Goal: Check status: Check status

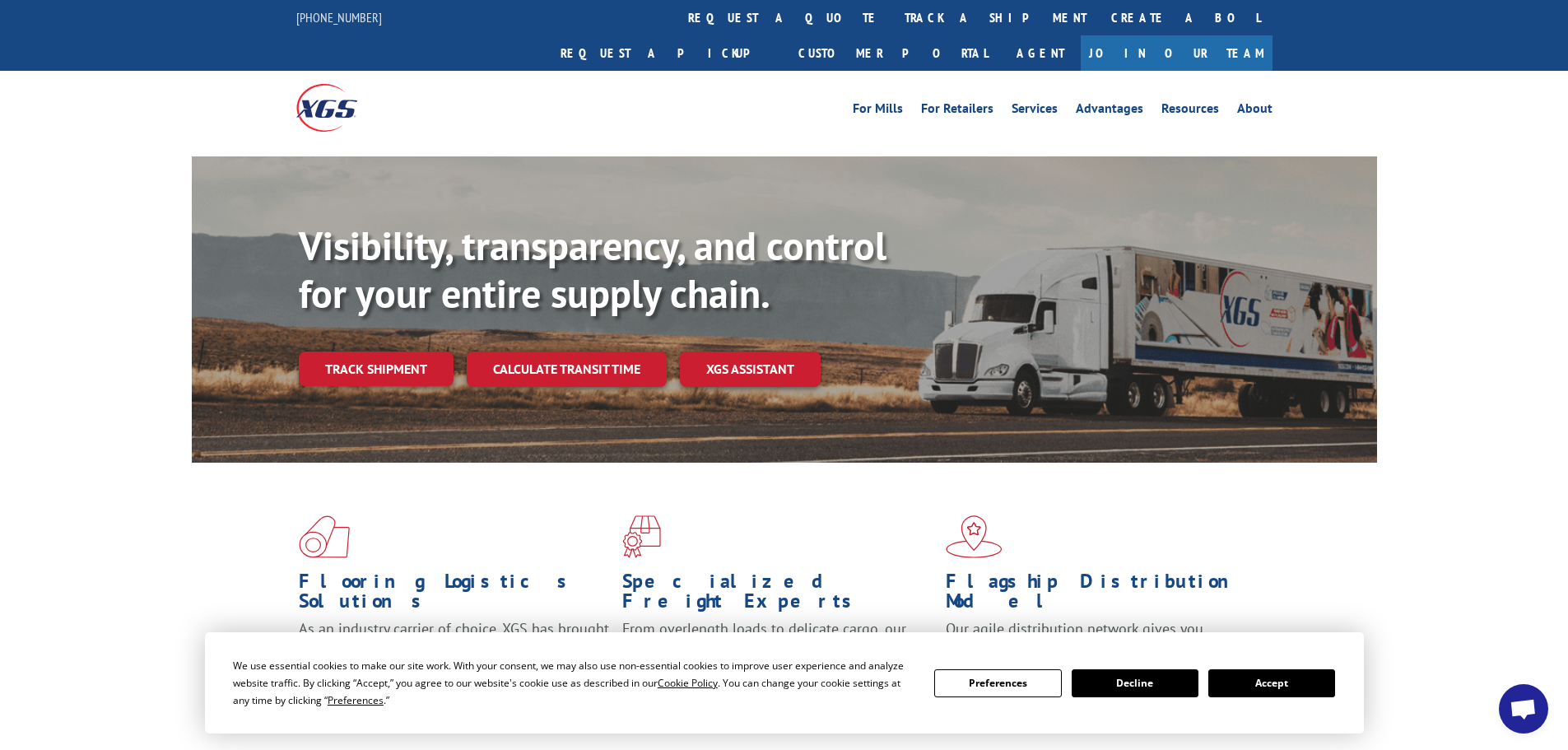
click at [1285, 686] on button "Accept" at bounding box center [1272, 683] width 127 height 28
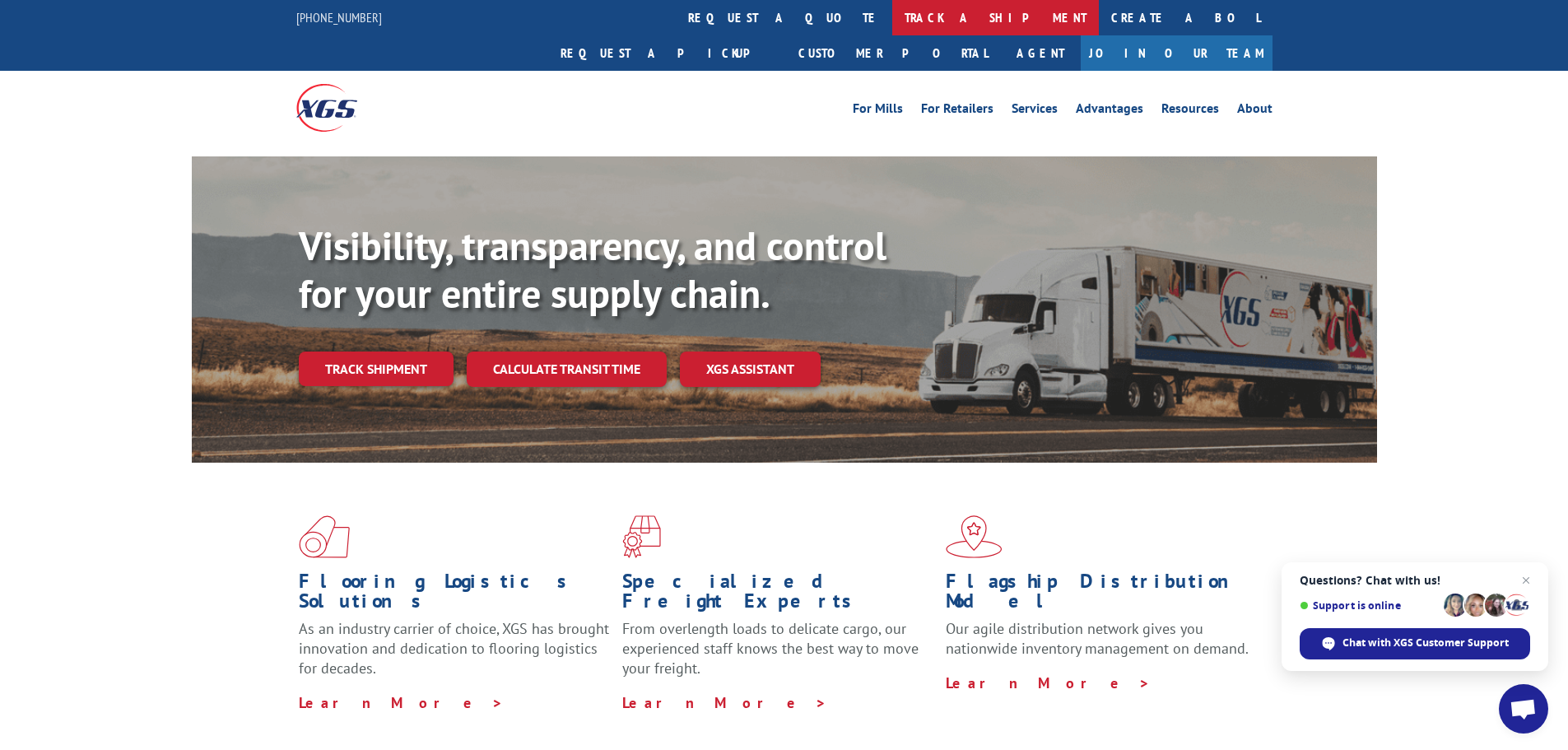
click at [892, 21] on link "track a shipment" at bounding box center [995, 17] width 206 height 36
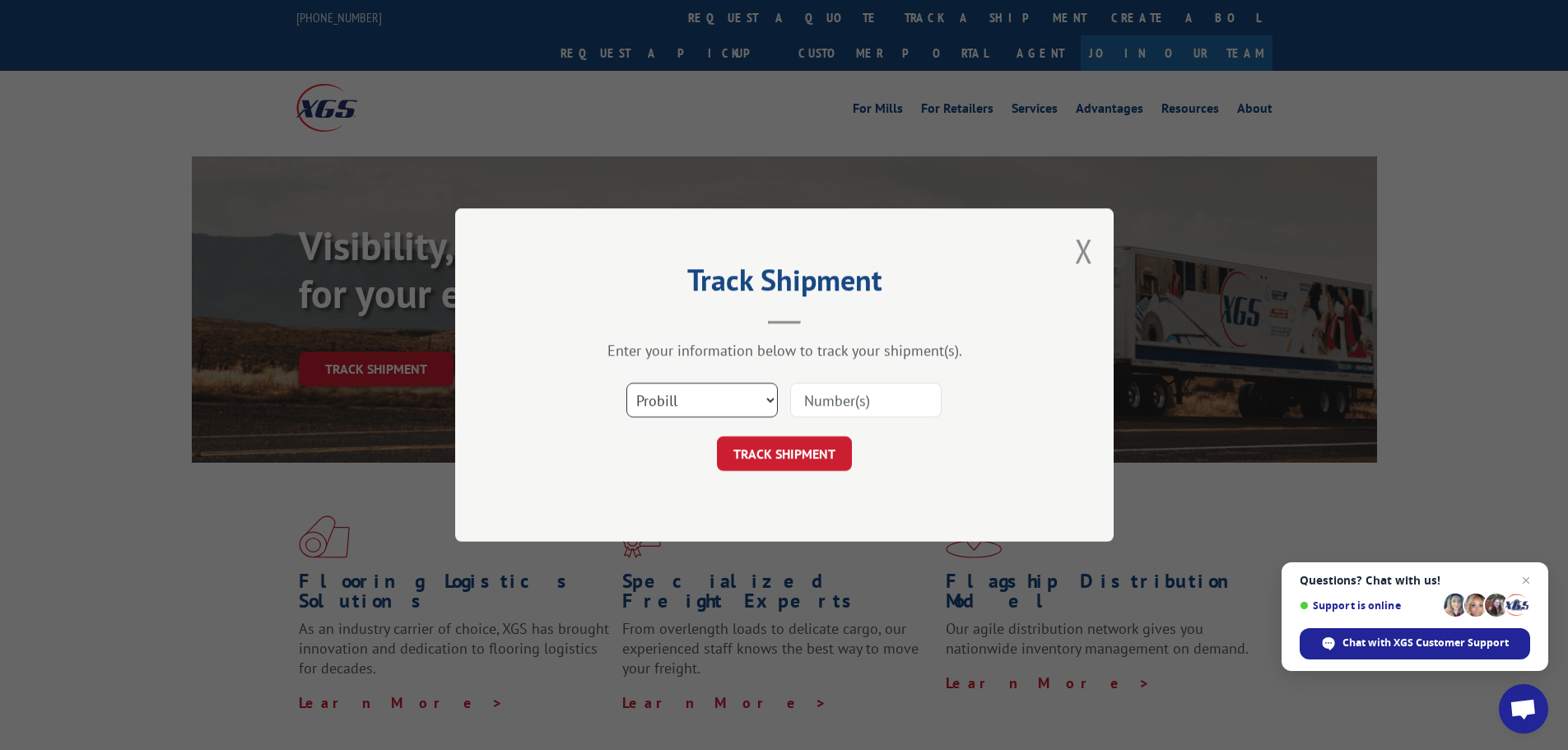
click at [699, 385] on select "Select category... Probill BOL PO" at bounding box center [702, 400] width 151 height 35
select select "po"
click at [627, 383] on select "Select category... Probill BOL PO" at bounding box center [702, 400] width 151 height 35
click at [804, 398] on input at bounding box center [866, 400] width 151 height 35
paste input "44523172"
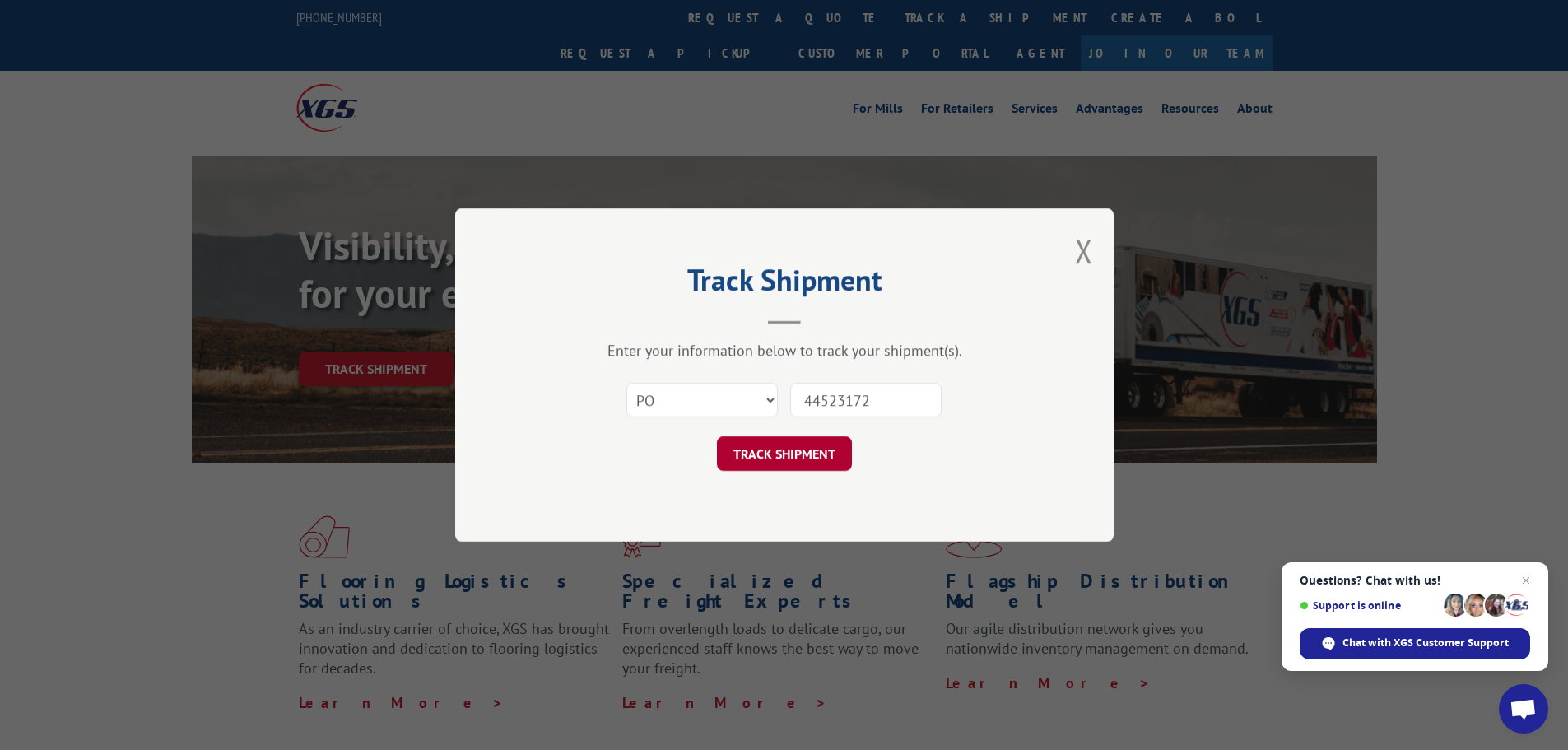
type input "44523172"
click at [763, 455] on button "TRACK SHIPMENT" at bounding box center [784, 453] width 135 height 35
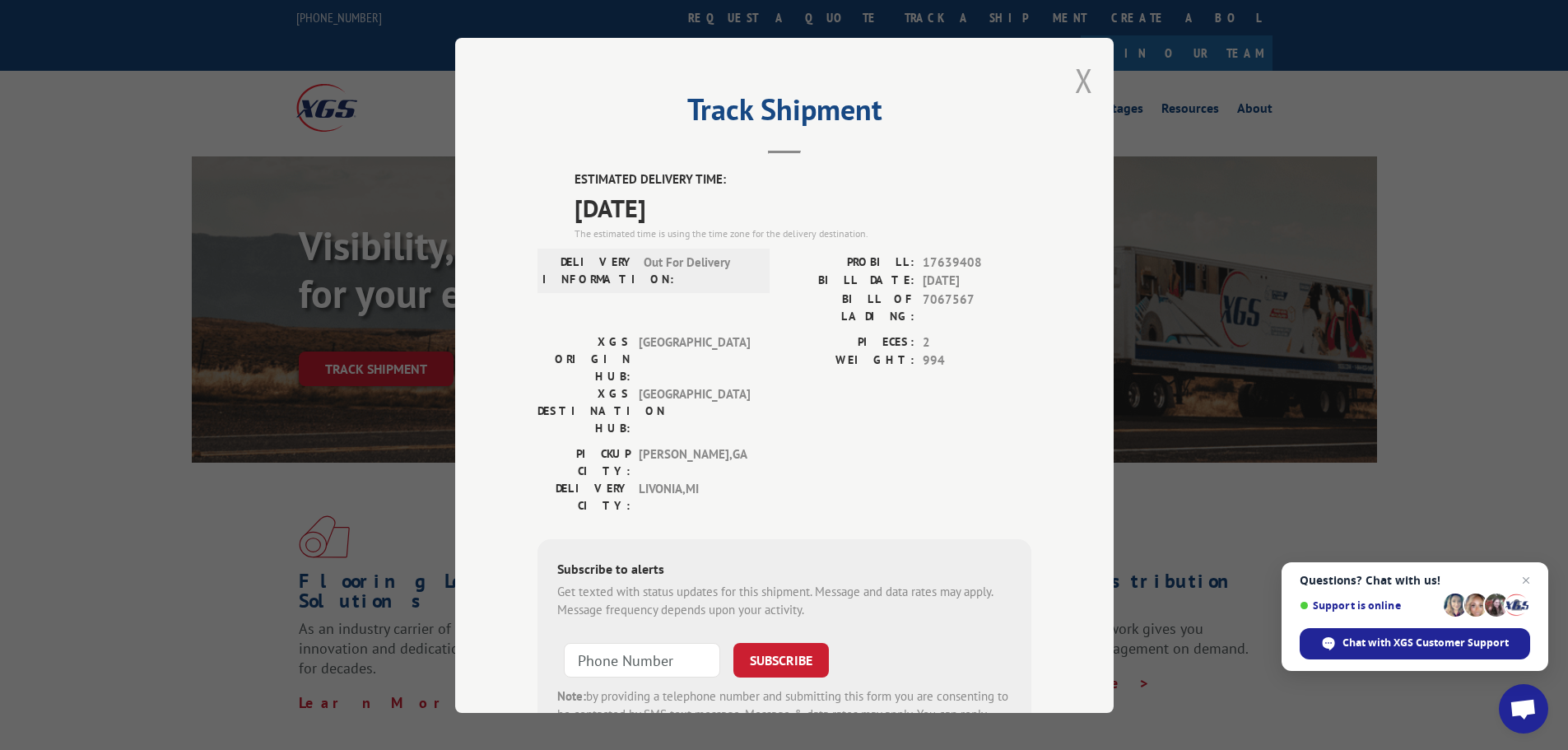
click at [1075, 84] on button "Close modal" at bounding box center [1083, 80] width 18 height 44
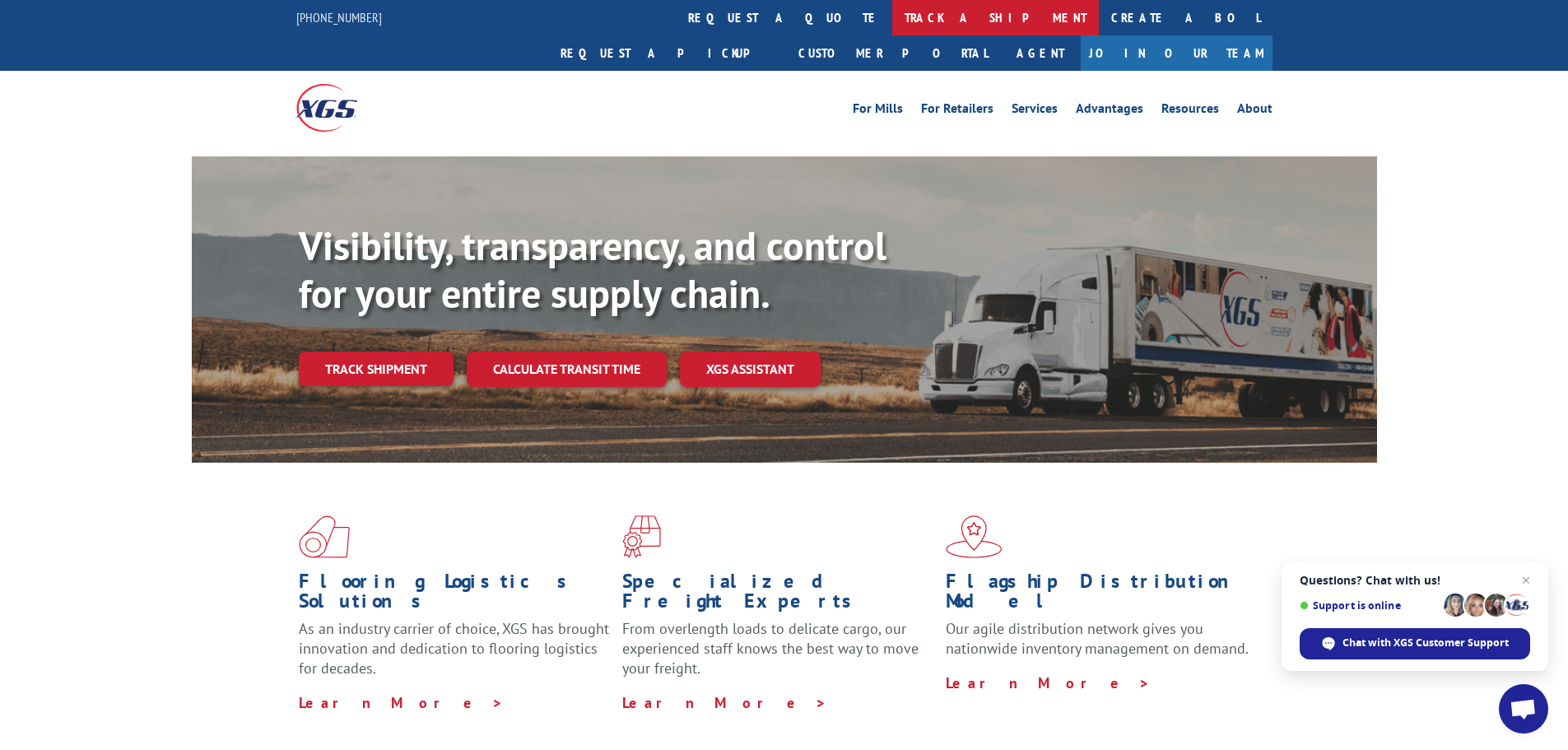
click at [892, 21] on link "track a shipment" at bounding box center [995, 17] width 206 height 36
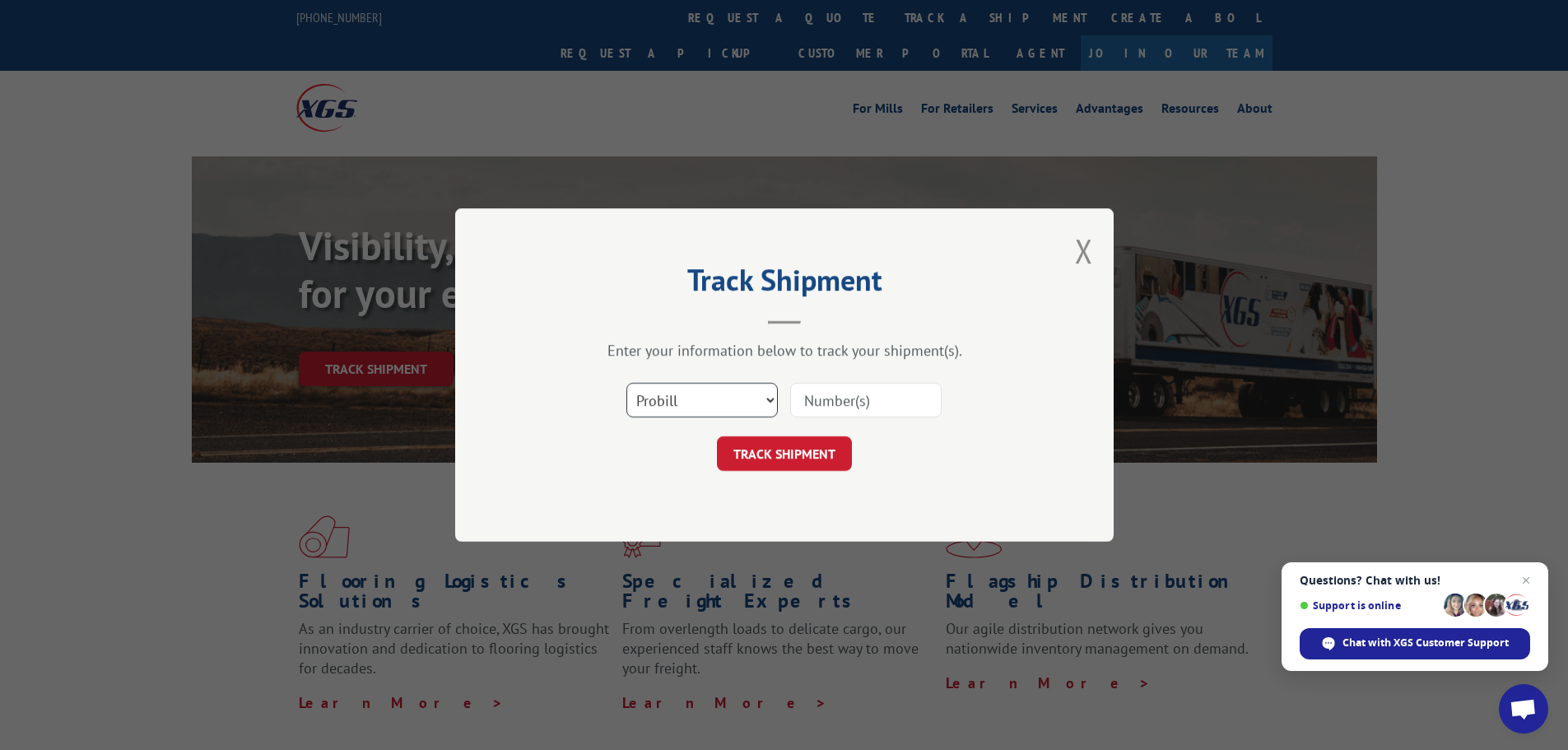
click at [665, 404] on select "Select category... Probill BOL PO" at bounding box center [702, 400] width 151 height 35
select select "po"
click at [627, 383] on select "Select category... Probill BOL PO" at bounding box center [702, 400] width 151 height 35
click at [811, 404] on input at bounding box center [866, 400] width 151 height 35
paste input "44523150"
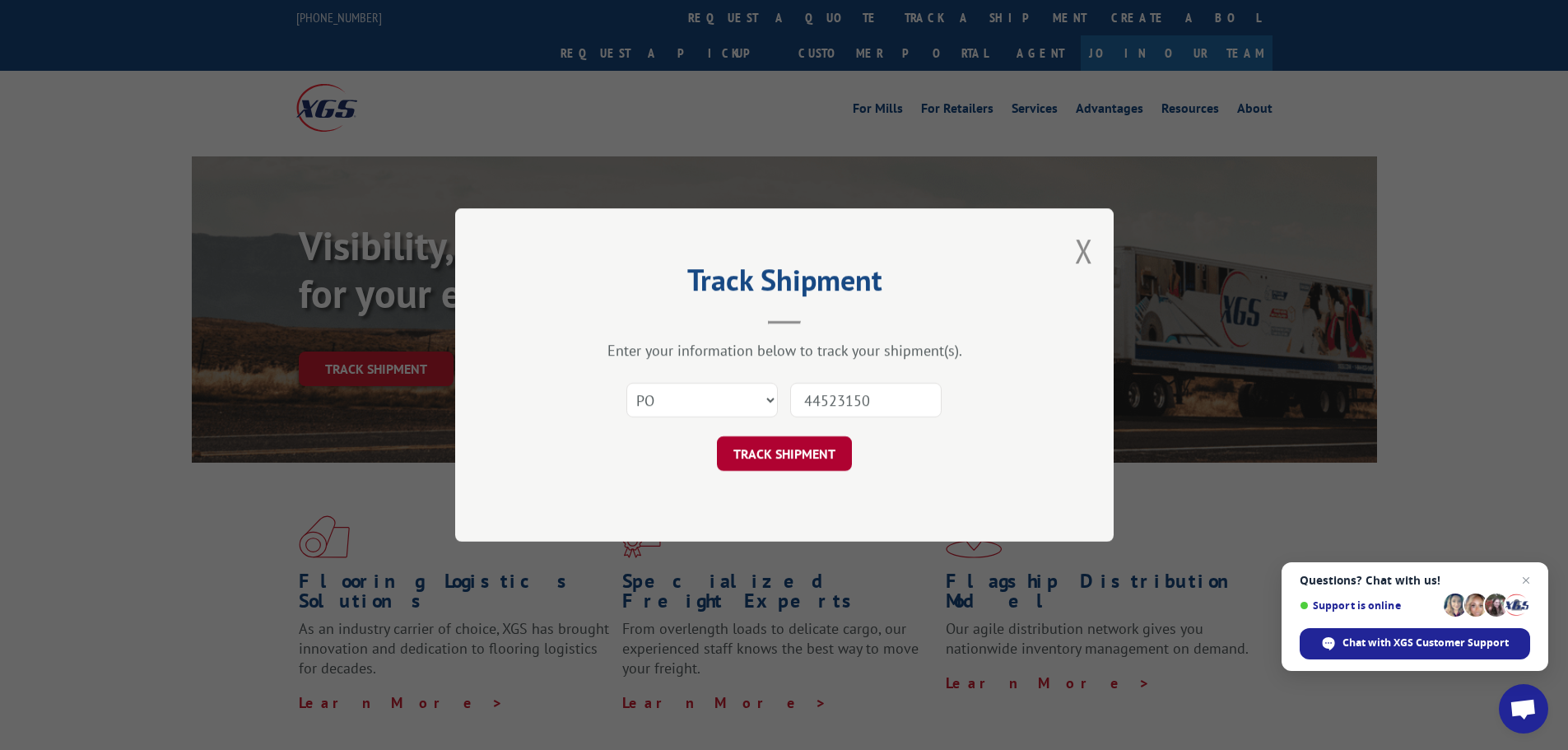
type input "44523150"
click at [776, 455] on button "TRACK SHIPMENT" at bounding box center [784, 453] width 135 height 35
